Goal: Information Seeking & Learning: Learn about a topic

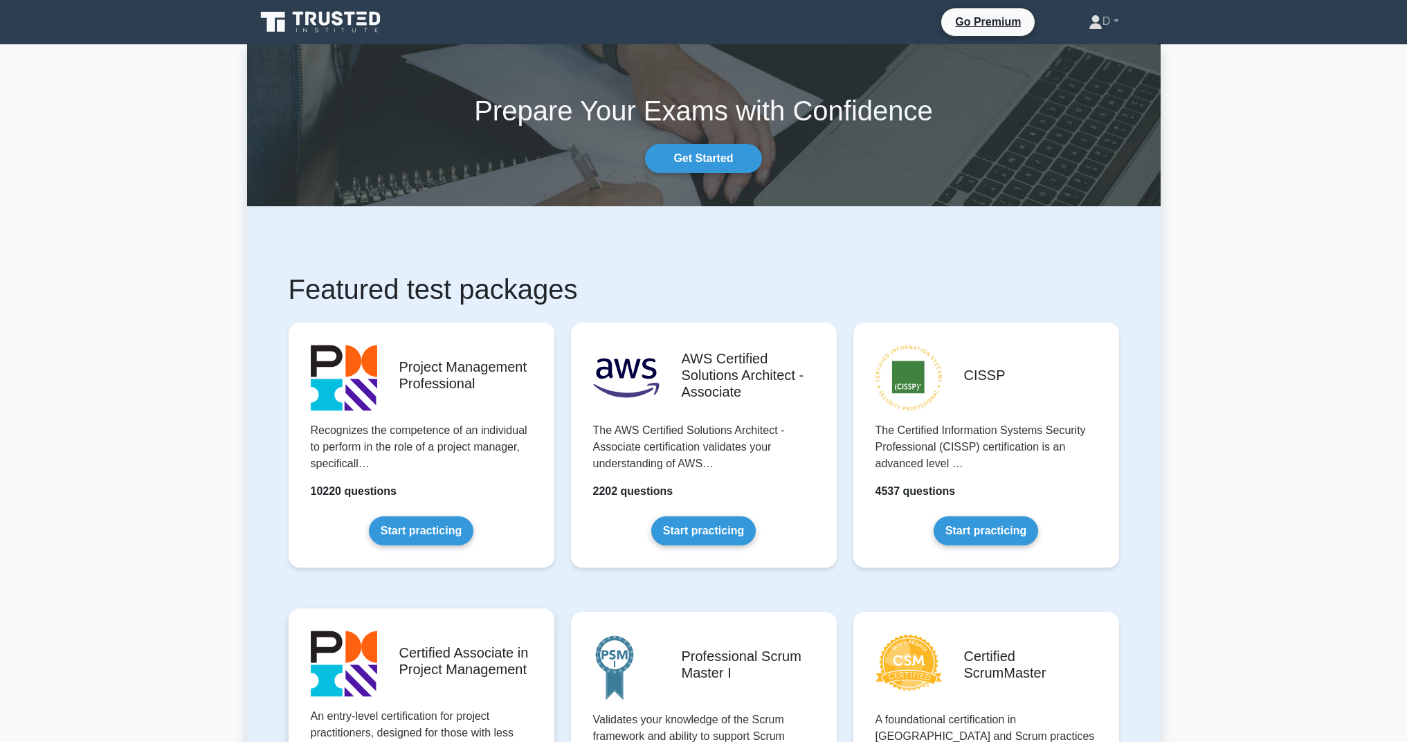
scroll to position [266, 0]
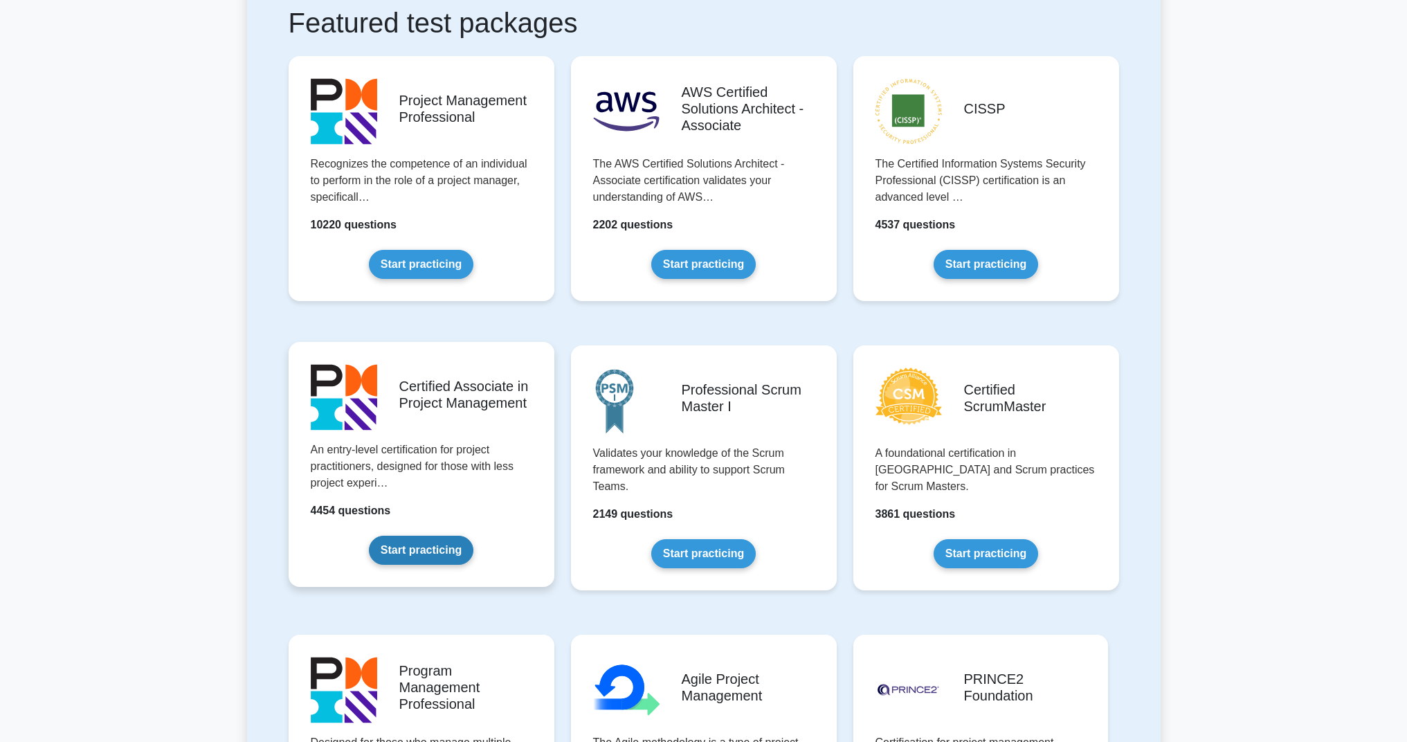
click at [447, 560] on link "Start practicing" at bounding box center [421, 550] width 105 height 29
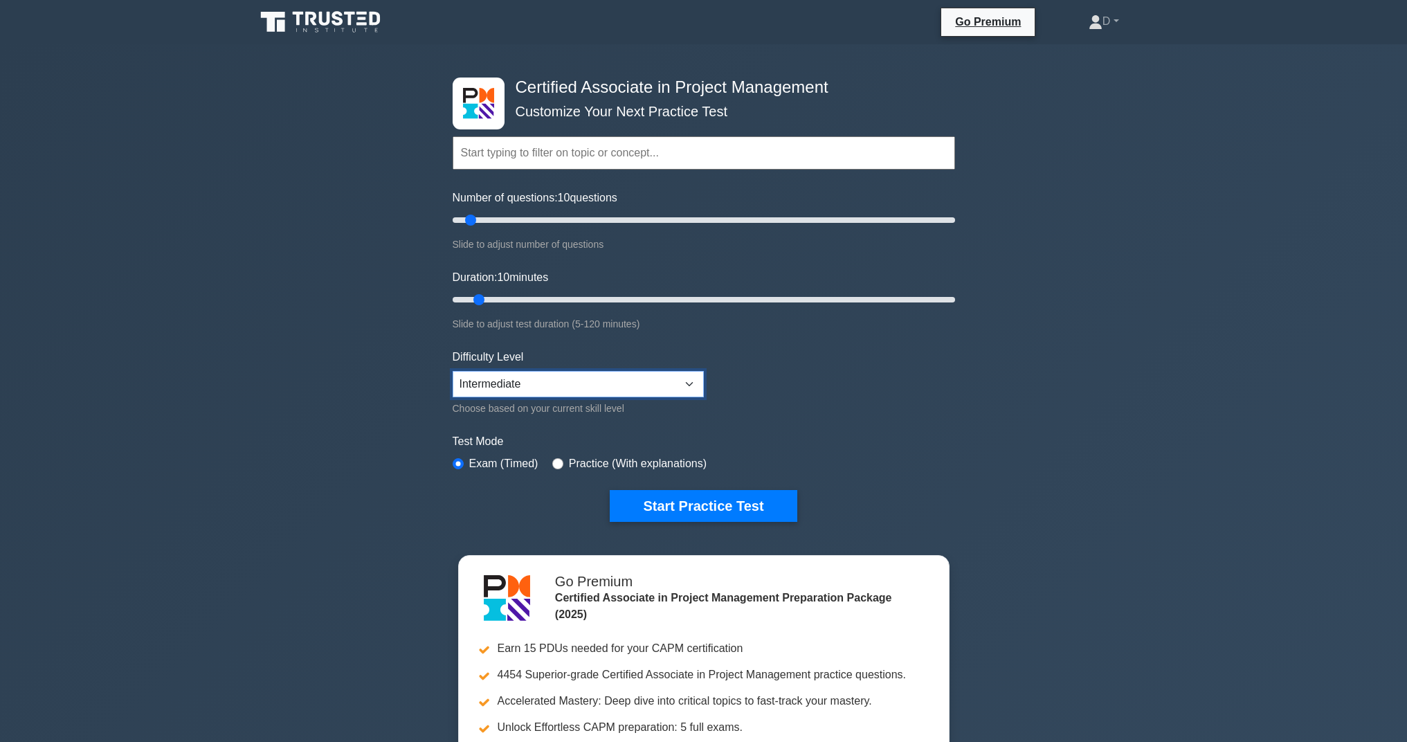
select select "expert"
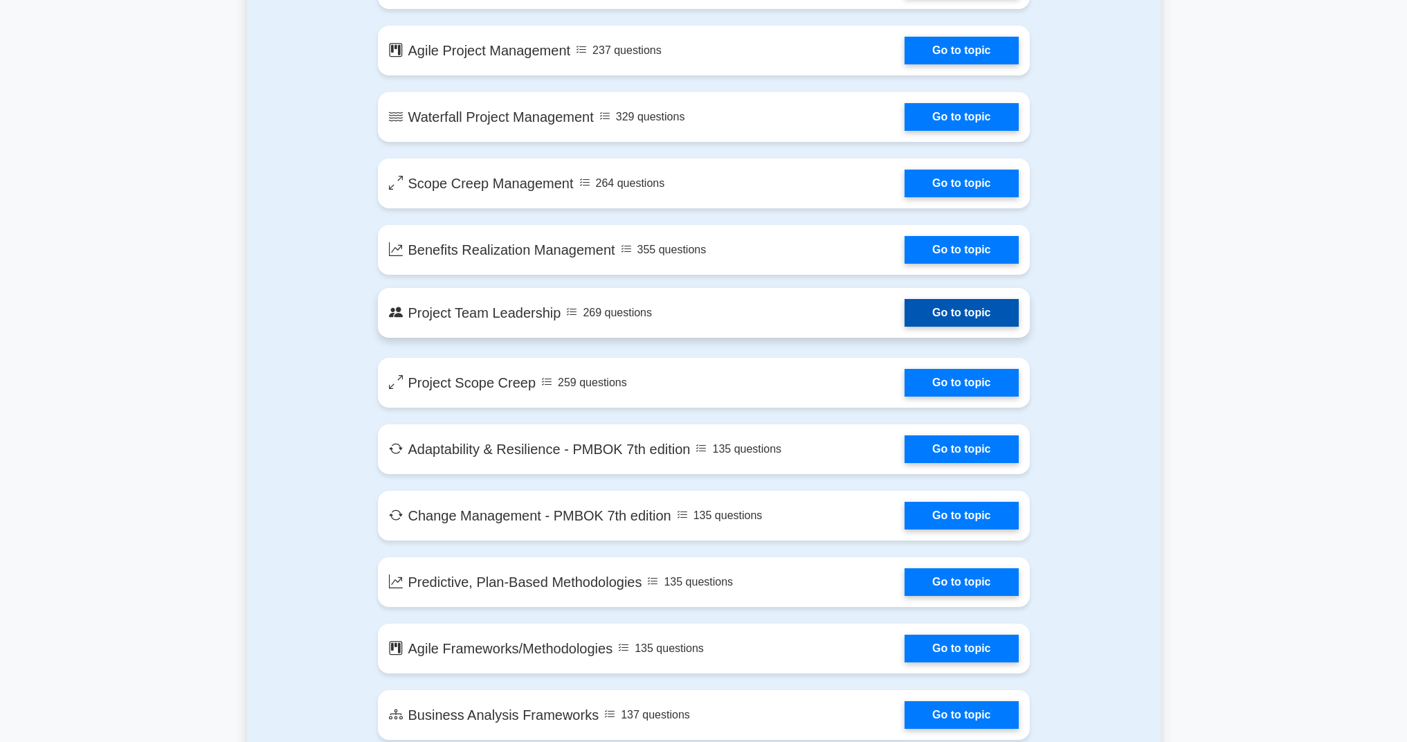
scroll to position [2668, 0]
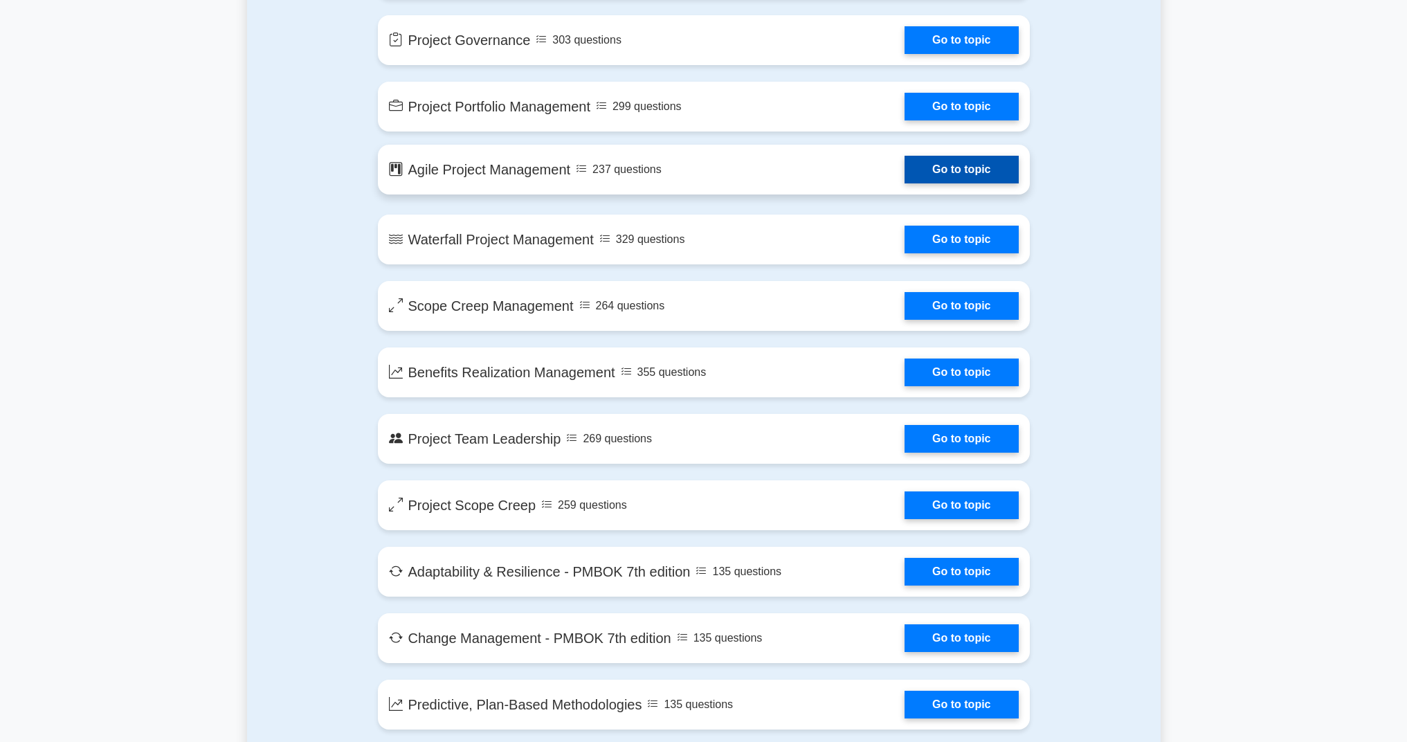
click at [905, 165] on link "Go to topic" at bounding box center [962, 170] width 114 height 28
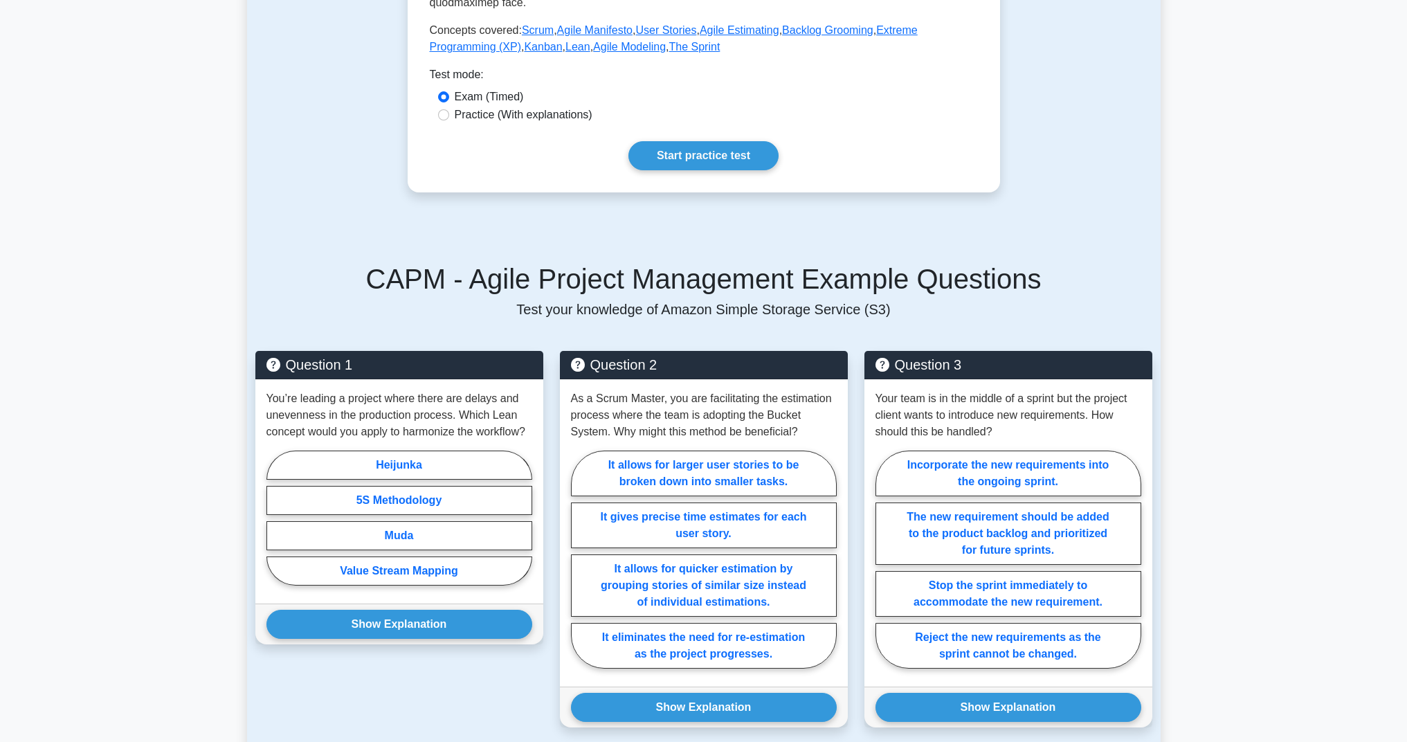
scroll to position [186, 0]
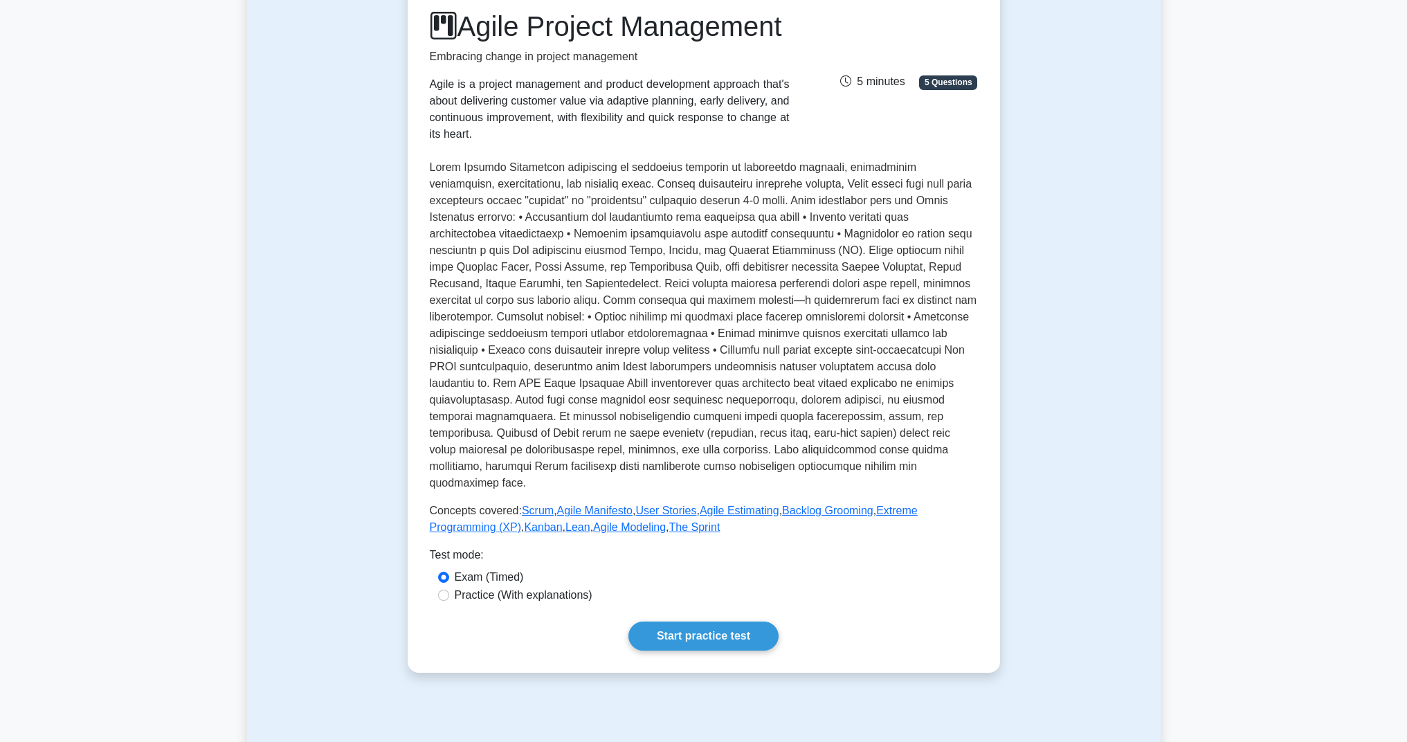
click at [448, 590] on input "Practice (With explanations)" at bounding box center [443, 595] width 11 height 11
radio input "true"
